Goal: Task Accomplishment & Management: Use online tool/utility

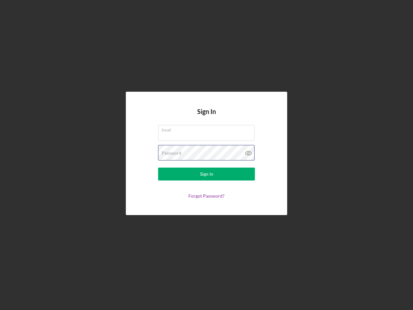
click at [206, 155] on div "Password" at bounding box center [206, 153] width 97 height 16
click at [248, 153] on icon at bounding box center [248, 153] width 16 height 16
